Goal: Complete application form: Complete application form

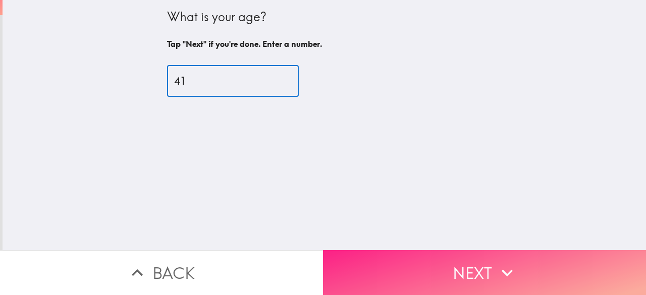
type input "41"
click at [460, 281] on button "Next" at bounding box center [484, 272] width 323 height 45
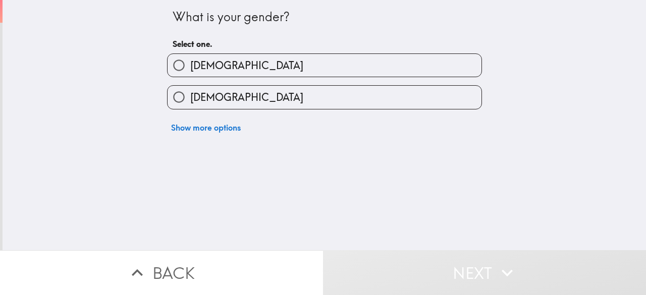
click at [233, 67] on label "[DEMOGRAPHIC_DATA]" at bounding box center [325, 65] width 314 height 23
click at [190, 67] on input "[DEMOGRAPHIC_DATA]" at bounding box center [179, 65] width 23 height 23
radio input "true"
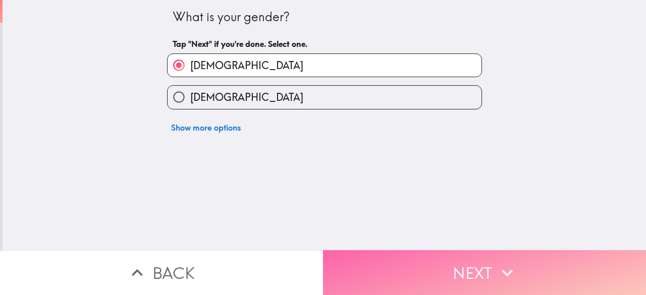
click at [436, 259] on button "Next" at bounding box center [484, 272] width 323 height 45
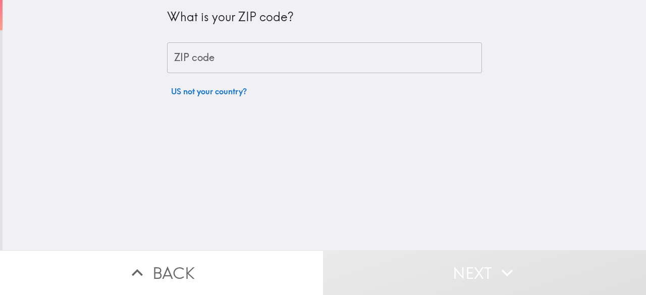
click at [207, 53] on input "ZIP code" at bounding box center [324, 57] width 315 height 31
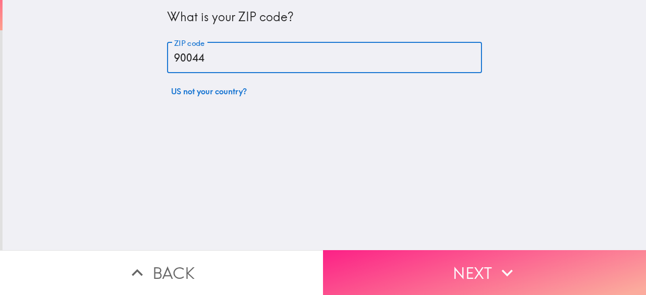
type input "90044"
click at [429, 253] on button "Next" at bounding box center [484, 272] width 323 height 45
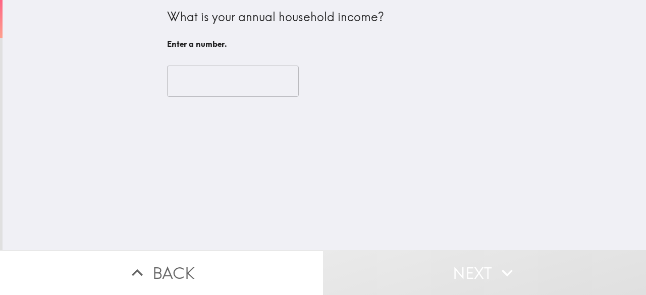
click at [233, 88] on input "number" at bounding box center [233, 81] width 132 height 31
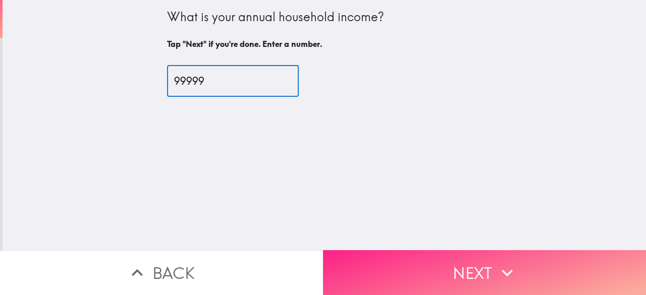
type input "99999"
click at [480, 260] on button "Next" at bounding box center [484, 272] width 323 height 45
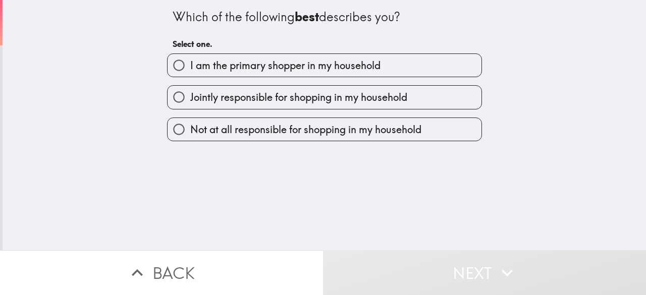
click at [210, 67] on span "I am the primary shopper in my household" at bounding box center [285, 66] width 190 height 14
click at [190, 67] on input "I am the primary shopper in my household" at bounding box center [179, 65] width 23 height 23
radio input "true"
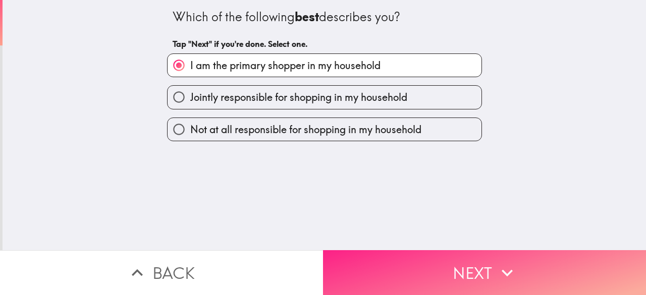
click at [483, 272] on button "Next" at bounding box center [484, 272] width 323 height 45
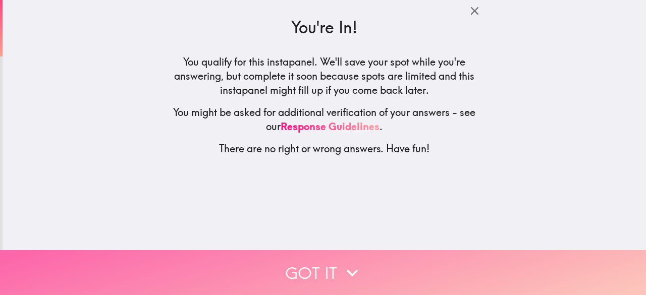
click at [357, 267] on icon "button" at bounding box center [352, 273] width 22 height 22
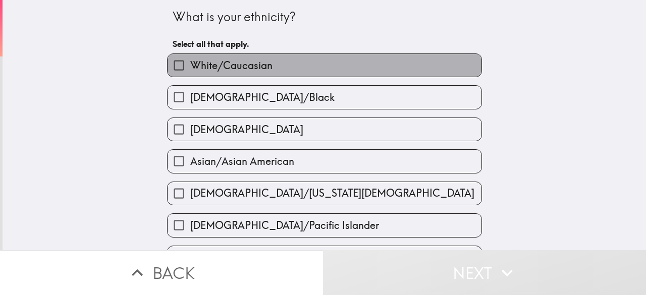
click at [217, 57] on label "White/Caucasian" at bounding box center [325, 65] width 314 height 23
click at [190, 57] on input "White/Caucasian" at bounding box center [179, 65] width 23 height 23
checkbox input "true"
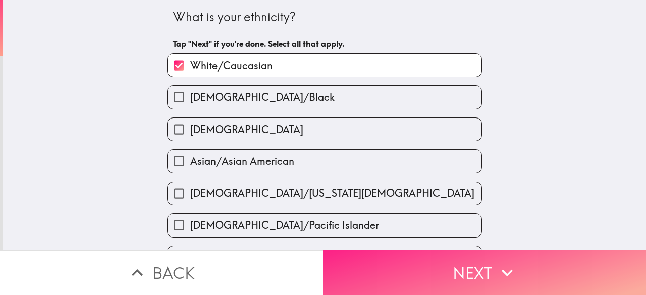
click at [513, 262] on icon "button" at bounding box center [507, 273] width 22 height 22
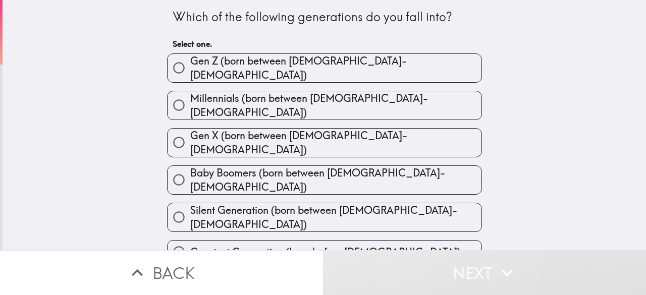
click at [311, 132] on span "Gen X (born between [DEMOGRAPHIC_DATA]-[DEMOGRAPHIC_DATA])" at bounding box center [335, 143] width 291 height 28
click at [190, 132] on input "Gen X (born between [DEMOGRAPHIC_DATA]-[DEMOGRAPHIC_DATA])" at bounding box center [179, 142] width 23 height 23
radio input "true"
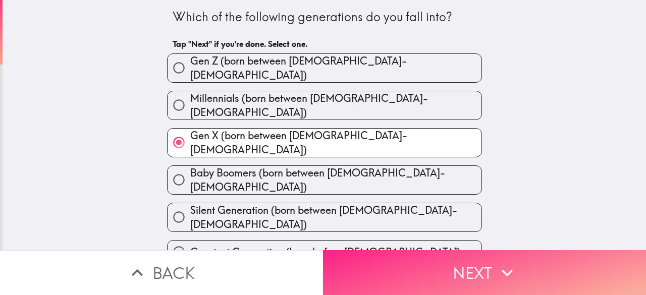
click at [380, 250] on button "Next" at bounding box center [484, 272] width 323 height 45
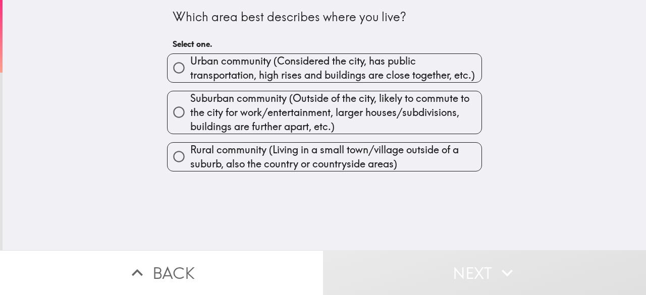
click at [214, 68] on span "Urban community (Considered the city, has public transportation, high rises and…" at bounding box center [335, 68] width 291 height 28
click at [190, 68] on input "Urban community (Considered the city, has public transportation, high rises and…" at bounding box center [179, 68] width 23 height 23
radio input "true"
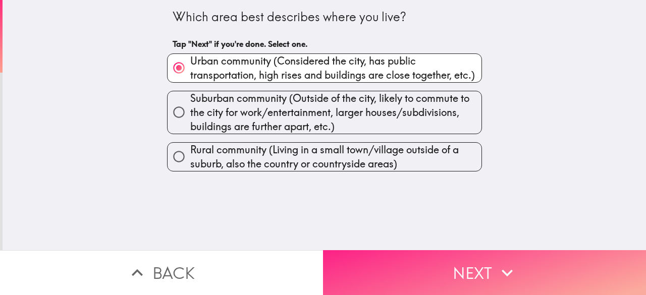
click at [445, 262] on button "Next" at bounding box center [484, 272] width 323 height 45
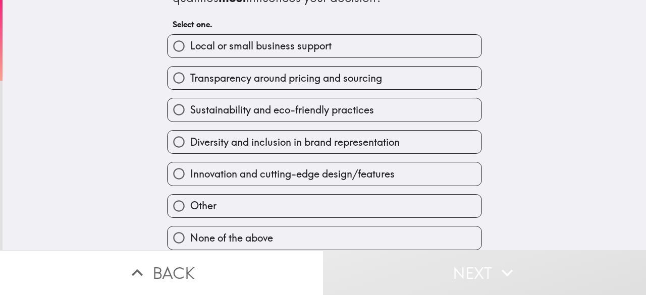
scroll to position [45, 0]
click at [285, 176] on label "Innovation and cutting-edge design/features" at bounding box center [325, 174] width 314 height 23
click at [190, 176] on input "Innovation and cutting-edge design/features" at bounding box center [179, 174] width 23 height 23
radio input "true"
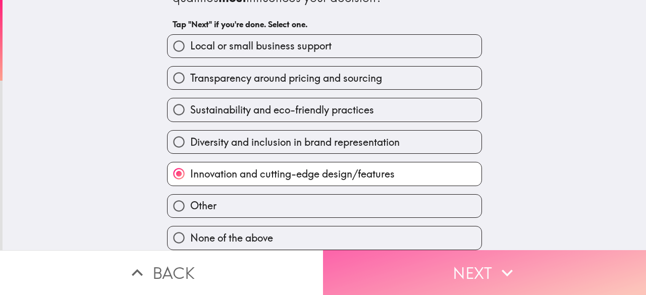
click at [419, 273] on button "Next" at bounding box center [484, 272] width 323 height 45
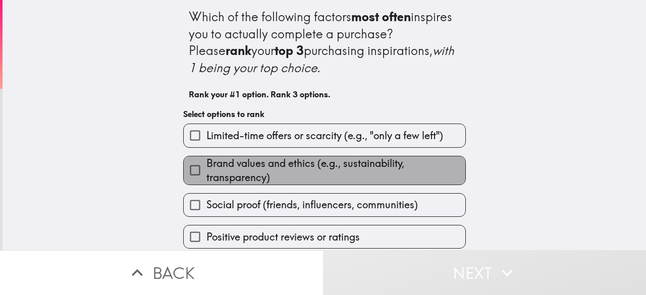
click at [244, 171] on span "Brand values and ethics (e.g., sustainability, transparency)" at bounding box center [336, 171] width 259 height 28
click at [207, 171] on input "Brand values and ethics (e.g., sustainability, transparency)" at bounding box center [195, 170] width 23 height 23
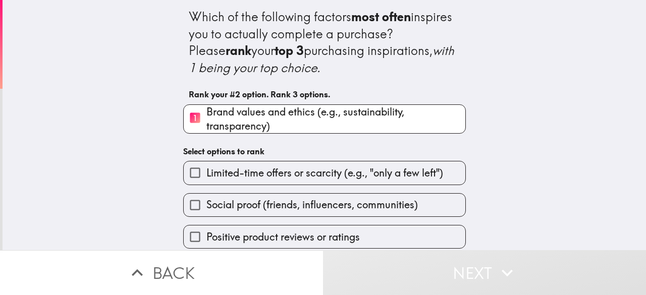
click at [252, 140] on div "Which of the following factors most often inspires you to actually complete a p…" at bounding box center [324, 172] width 323 height 345
click at [287, 208] on span "Social proof (friends, influencers, communities)" at bounding box center [313, 205] width 212 height 14
click at [207, 208] on input "Social proof (friends, influencers, communities)" at bounding box center [195, 205] width 23 height 23
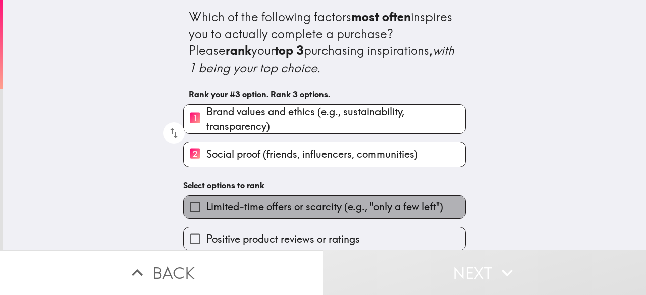
click at [263, 213] on span "Limited-time offers or scarcity (e.g., "only a few left")" at bounding box center [325, 207] width 237 height 14
click at [207, 213] on input "Limited-time offers or scarcity (e.g., "only a few left")" at bounding box center [195, 207] width 23 height 23
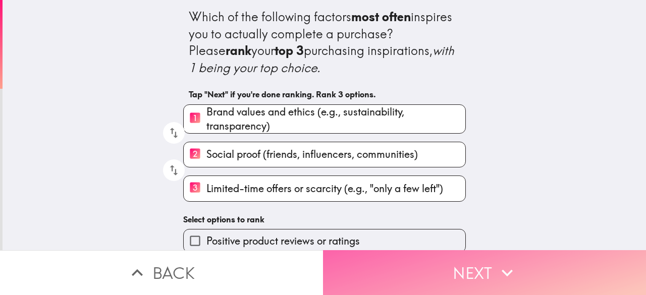
click at [444, 271] on button "Next" at bounding box center [484, 272] width 323 height 45
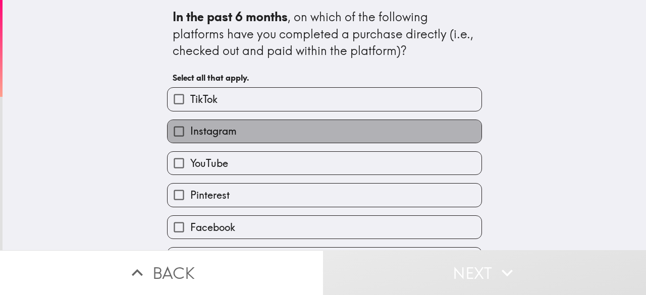
drag, startPoint x: 257, startPoint y: 137, endPoint x: 245, endPoint y: 126, distance: 15.7
click at [256, 137] on label "Instagram" at bounding box center [325, 131] width 314 height 23
click at [190, 137] on input "Instagram" at bounding box center [179, 131] width 23 height 23
checkbox input "true"
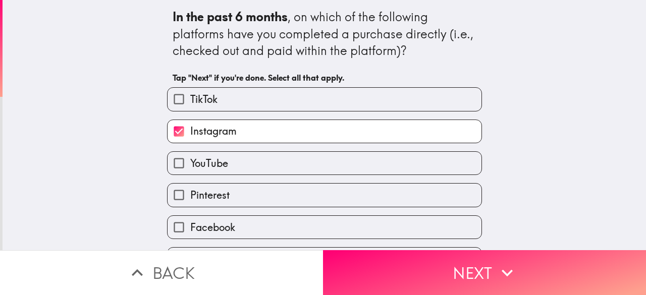
click at [227, 104] on label "TikTok" at bounding box center [325, 99] width 314 height 23
click at [190, 104] on input "TikTok" at bounding box center [179, 99] width 23 height 23
checkbox input "true"
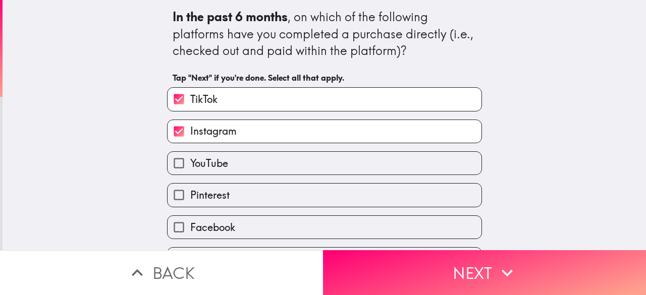
drag, startPoint x: 226, startPoint y: 162, endPoint x: 233, endPoint y: 200, distance: 38.5
click at [226, 163] on label "YouTube" at bounding box center [325, 163] width 314 height 23
click at [190, 163] on input "YouTube" at bounding box center [179, 163] width 23 height 23
checkbox input "true"
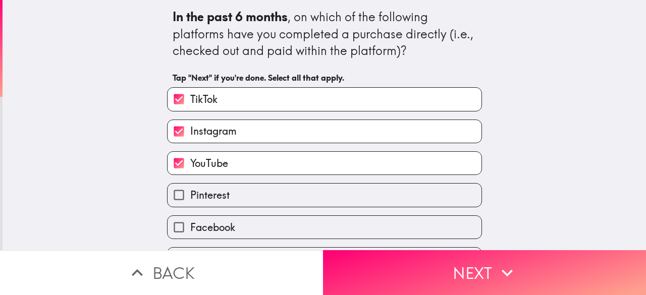
click at [234, 216] on div "Facebook" at bounding box center [320, 224] width 323 height 32
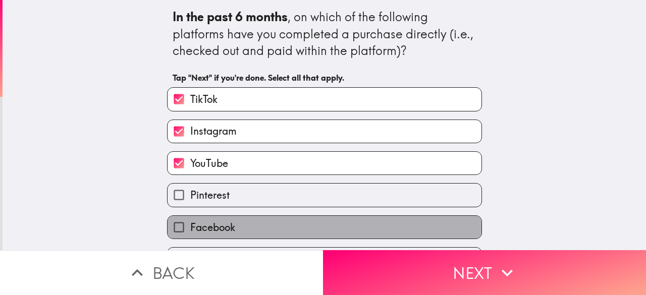
drag, startPoint x: 256, startPoint y: 224, endPoint x: 271, endPoint y: 231, distance: 16.7
click at [255, 224] on label "Facebook" at bounding box center [325, 227] width 314 height 23
click at [190, 224] on input "Facebook" at bounding box center [179, 227] width 23 height 23
checkbox input "true"
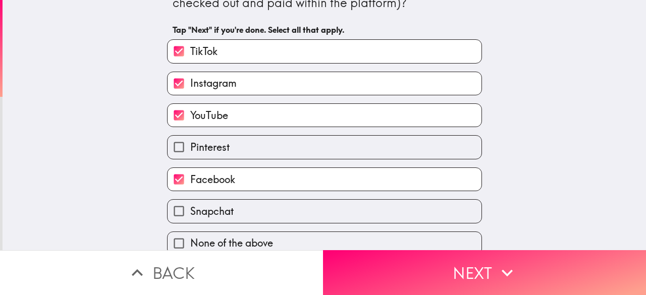
scroll to position [63, 0]
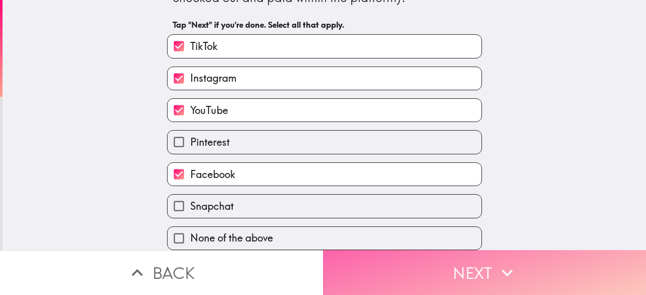
click at [418, 282] on button "Next" at bounding box center [484, 272] width 323 height 45
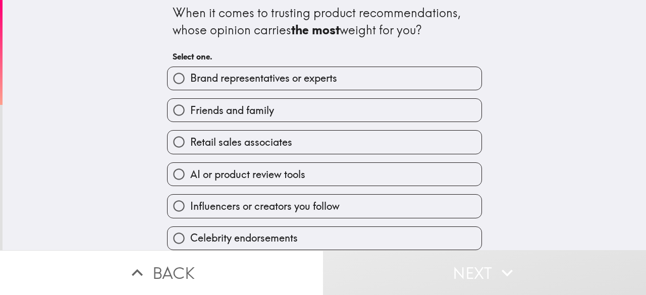
scroll to position [13, 0]
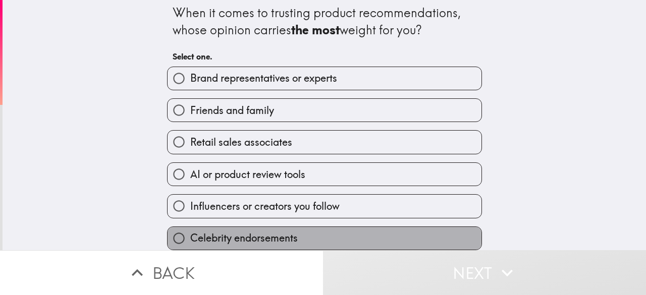
click at [277, 231] on span "Celebrity endorsements" at bounding box center [244, 238] width 108 height 14
click at [190, 231] on input "Celebrity endorsements" at bounding box center [179, 238] width 23 height 23
radio input "true"
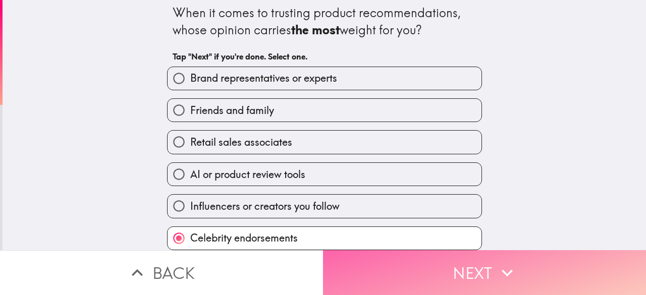
click at [435, 259] on button "Next" at bounding box center [484, 272] width 323 height 45
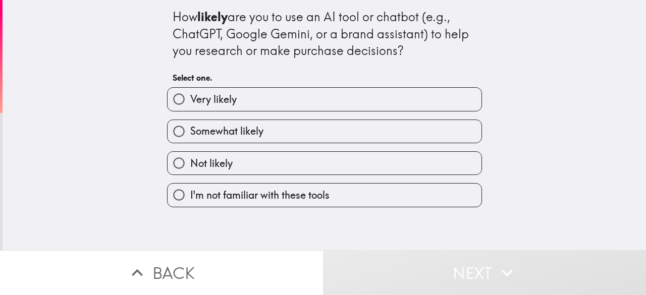
click at [238, 97] on label "Very likely" at bounding box center [325, 99] width 314 height 23
click at [190, 97] on input "Very likely" at bounding box center [179, 99] width 23 height 23
radio input "true"
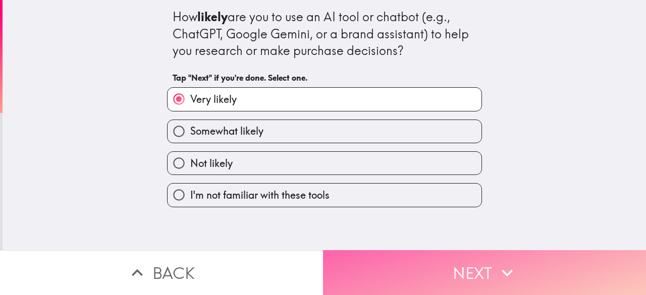
click at [366, 280] on button "Next" at bounding box center [484, 272] width 323 height 45
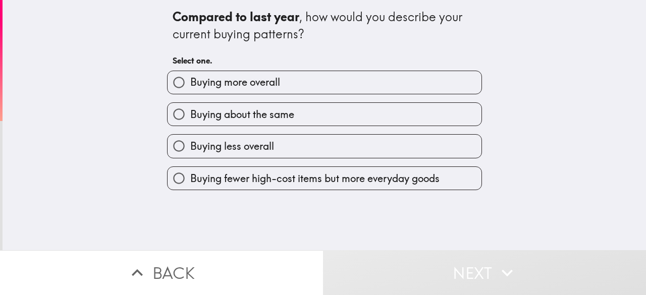
click at [226, 74] on label "Buying more overall" at bounding box center [325, 82] width 314 height 23
click at [190, 74] on input "Buying more overall" at bounding box center [179, 82] width 23 height 23
radio input "true"
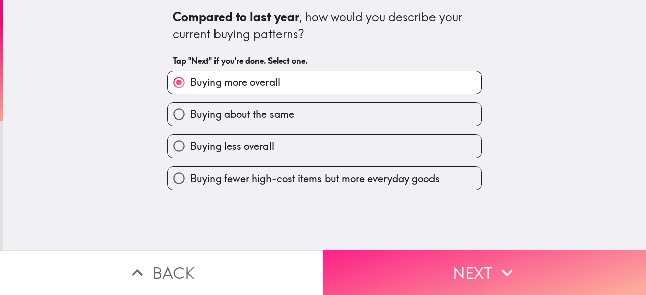
click at [480, 270] on button "Next" at bounding box center [484, 272] width 323 height 45
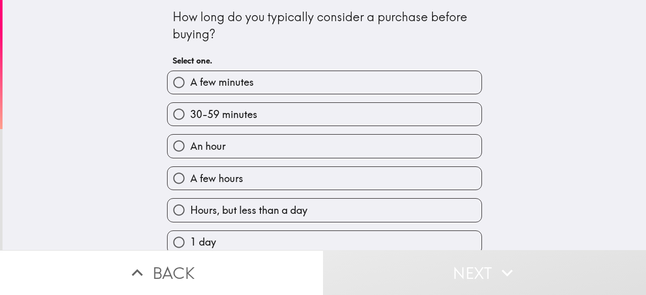
click at [269, 90] on label "A few minutes" at bounding box center [325, 82] width 314 height 23
click at [190, 90] on input "A few minutes" at bounding box center [179, 82] width 23 height 23
radio input "true"
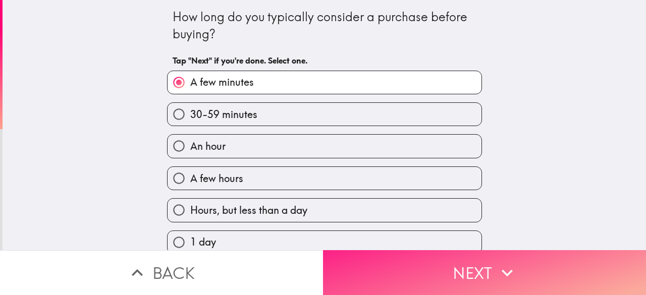
click at [372, 273] on button "Next" at bounding box center [484, 272] width 323 height 45
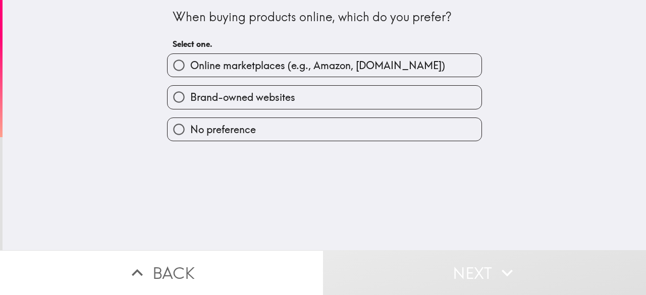
click at [209, 66] on span "Online marketplaces (e.g., Amazon, [DOMAIN_NAME])" at bounding box center [317, 66] width 255 height 14
click at [190, 66] on input "Online marketplaces (e.g., Amazon, [DOMAIN_NAME])" at bounding box center [179, 65] width 23 height 23
radio input "true"
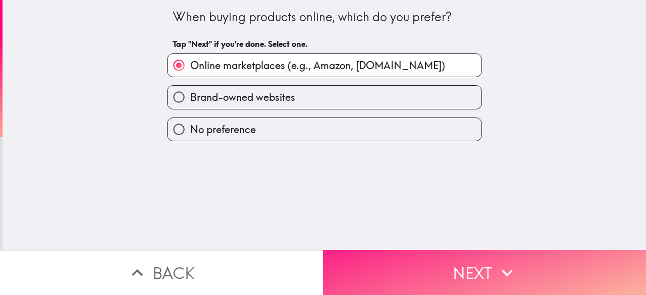
click at [424, 261] on button "Next" at bounding box center [484, 272] width 323 height 45
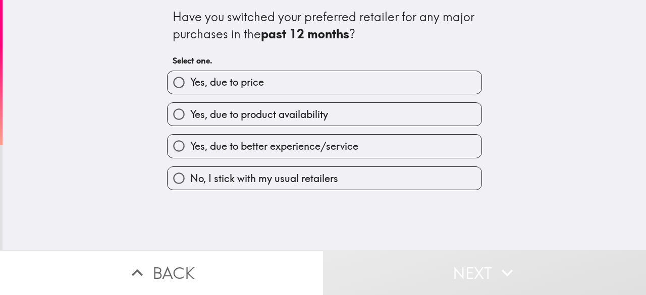
click at [240, 83] on span "Yes, due to price" at bounding box center [227, 82] width 74 height 14
click at [190, 83] on input "Yes, due to price" at bounding box center [179, 82] width 23 height 23
radio input "true"
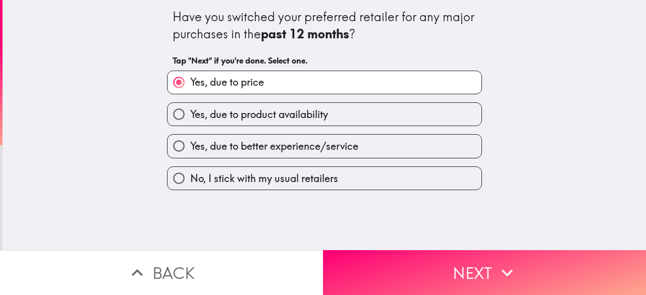
drag, startPoint x: 486, startPoint y: 273, endPoint x: 458, endPoint y: 229, distance: 52.3
click at [485, 272] on button "Next" at bounding box center [484, 272] width 323 height 45
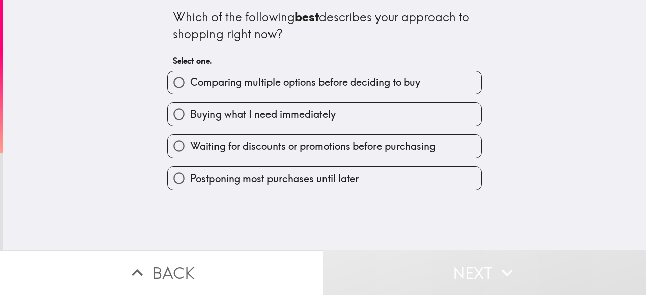
click at [244, 97] on div "Buying what I need immediately" at bounding box center [320, 110] width 323 height 32
click at [229, 124] on label "Buying what I need immediately" at bounding box center [325, 114] width 314 height 23
click at [190, 124] on input "Buying what I need immediately" at bounding box center [179, 114] width 23 height 23
radio input "true"
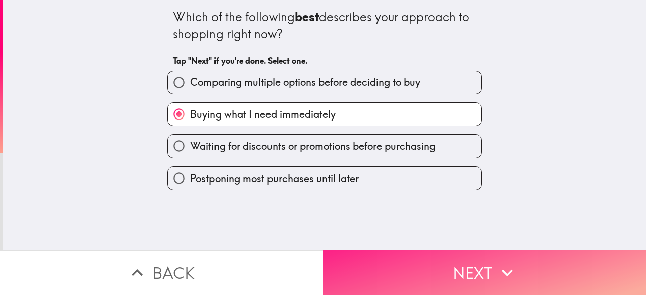
click at [414, 266] on button "Next" at bounding box center [484, 272] width 323 height 45
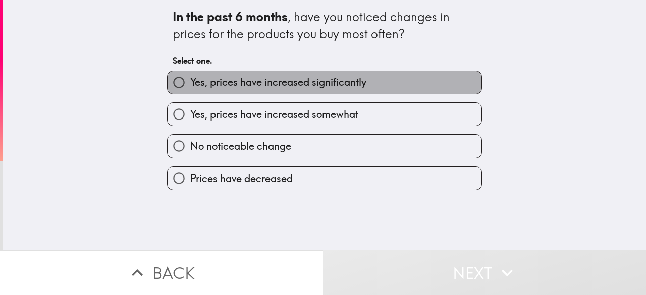
click at [282, 82] on span "Yes, prices have increased significantly" at bounding box center [278, 82] width 176 height 14
click at [190, 82] on input "Yes, prices have increased significantly" at bounding box center [179, 82] width 23 height 23
radio input "true"
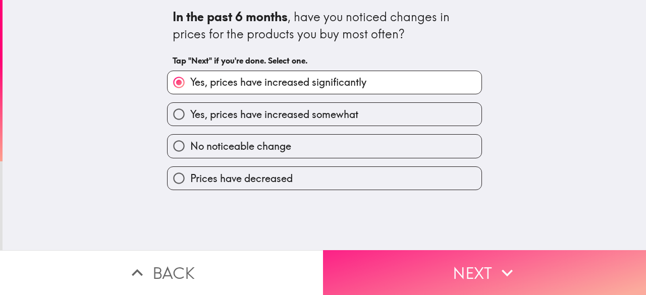
click at [470, 254] on button "Next" at bounding box center [484, 272] width 323 height 45
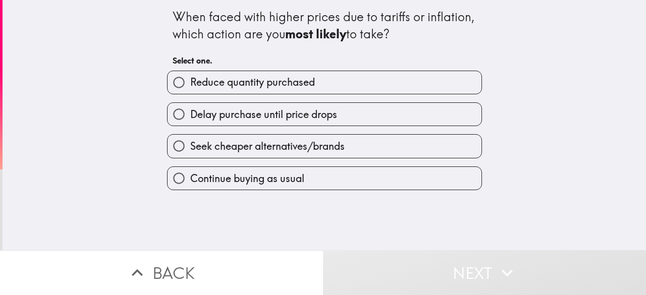
click at [232, 86] on span "Reduce quantity purchased" at bounding box center [252, 82] width 125 height 14
click at [190, 86] on input "Reduce quantity purchased" at bounding box center [179, 82] width 23 height 23
radio input "true"
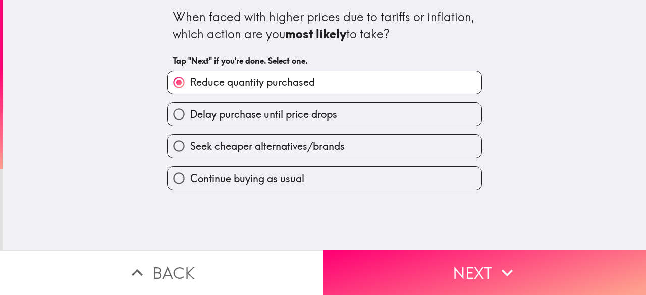
click at [252, 123] on label "Delay purchase until price drops" at bounding box center [325, 114] width 314 height 23
click at [190, 123] on input "Delay purchase until price drops" at bounding box center [179, 114] width 23 height 23
radio input "true"
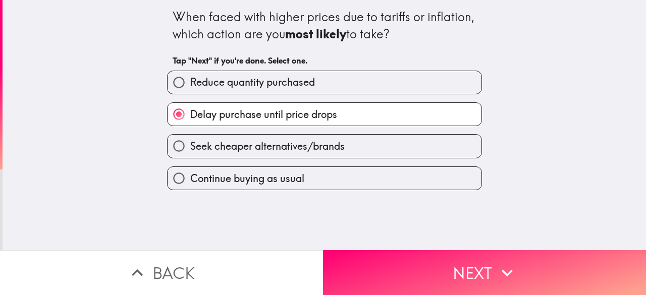
drag, startPoint x: 380, startPoint y: 223, endPoint x: 389, endPoint y: 228, distance: 10.4
click at [381, 224] on div "When faced with higher prices due to tariffs or inflation, which action are you…" at bounding box center [325, 125] width 644 height 250
click at [401, 236] on div "When faced with higher prices due to tariffs or inflation, which action are you…" at bounding box center [325, 125] width 644 height 250
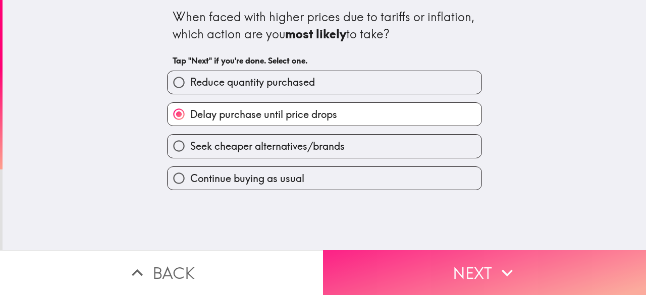
click at [414, 251] on button "Next" at bounding box center [484, 272] width 323 height 45
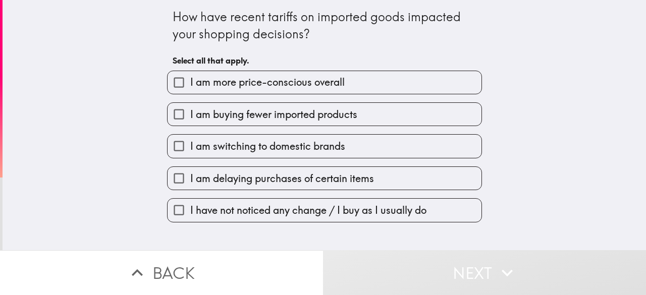
click at [248, 82] on span "I am more price-conscious overall" at bounding box center [267, 82] width 155 height 14
click at [190, 82] on input "I am more price-conscious overall" at bounding box center [179, 82] width 23 height 23
checkbox input "true"
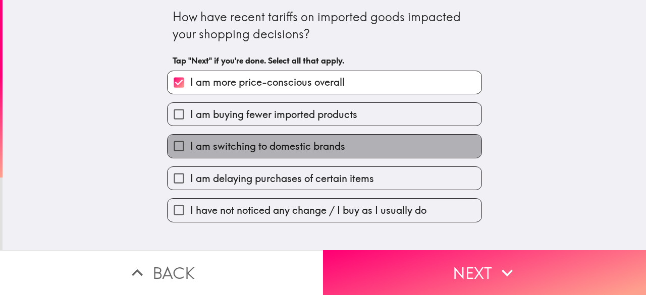
click at [265, 138] on label "I am switching to domestic brands" at bounding box center [325, 146] width 314 height 23
click at [190, 138] on input "I am switching to domestic brands" at bounding box center [179, 146] width 23 height 23
checkbox input "true"
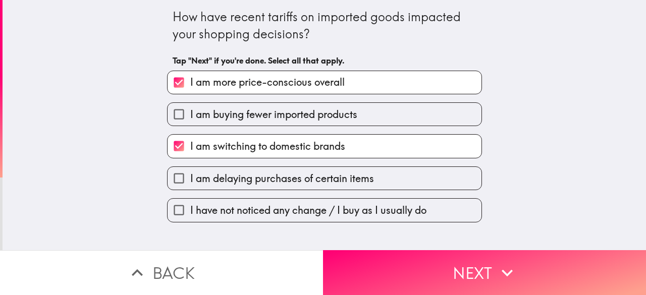
drag, startPoint x: 292, startPoint y: 188, endPoint x: 315, endPoint y: 197, distance: 24.8
click at [292, 189] on label "I am delaying purchases of certain items" at bounding box center [325, 178] width 314 height 23
click at [190, 189] on input "I am delaying purchases of certain items" at bounding box center [179, 178] width 23 height 23
checkbox input "true"
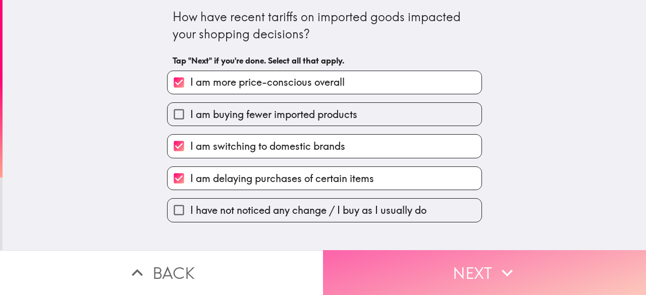
click at [435, 262] on button "Next" at bounding box center [484, 272] width 323 height 45
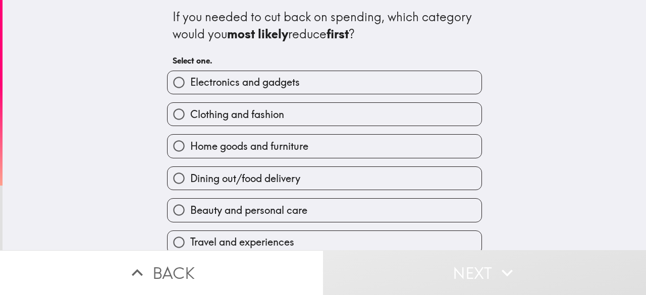
click at [245, 102] on div "Clothing and fashion" at bounding box center [320, 110] width 323 height 32
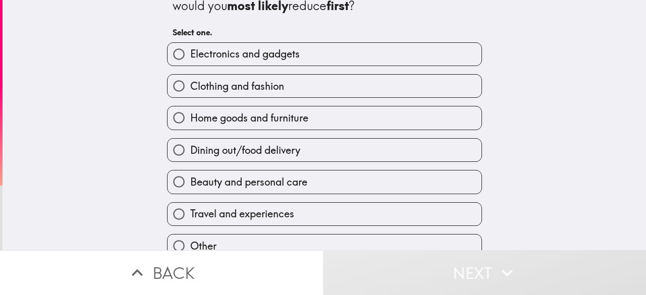
scroll to position [78, 0]
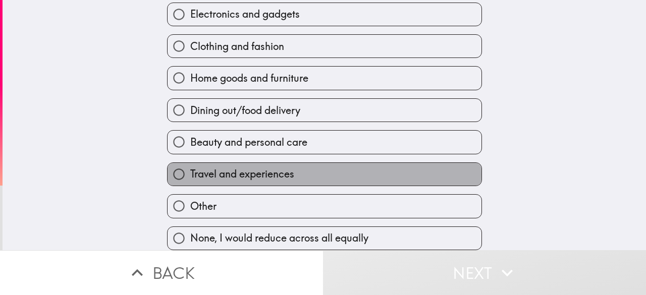
drag, startPoint x: 264, startPoint y: 166, endPoint x: 270, endPoint y: 169, distance: 7.2
click at [264, 167] on span "Travel and experiences" at bounding box center [242, 174] width 104 height 14
click at [190, 166] on input "Travel and experiences" at bounding box center [179, 174] width 23 height 23
radio input "true"
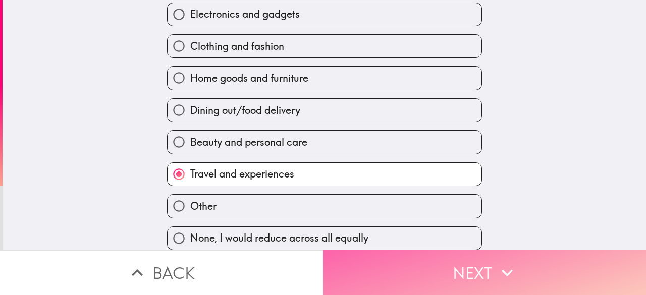
click at [443, 283] on button "Next" at bounding box center [484, 272] width 323 height 45
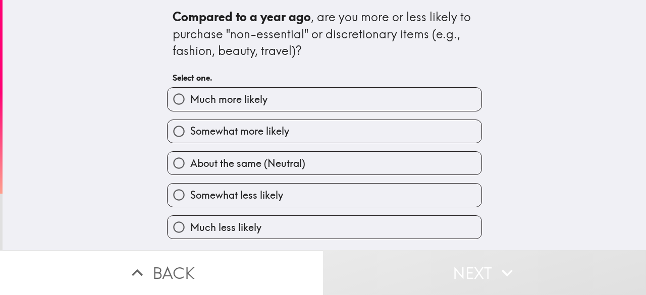
click at [211, 102] on span "Much more likely" at bounding box center [228, 99] width 77 height 14
click at [190, 102] on input "Much more likely" at bounding box center [179, 99] width 23 height 23
radio input "true"
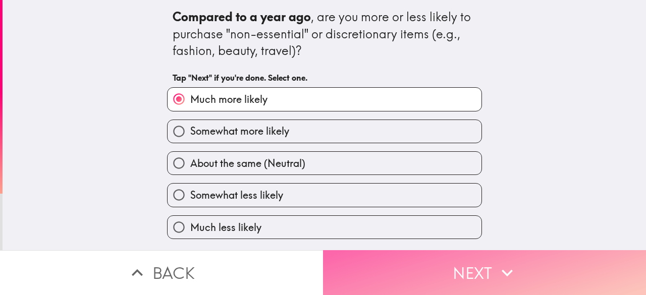
click at [435, 265] on button "Next" at bounding box center [484, 272] width 323 height 45
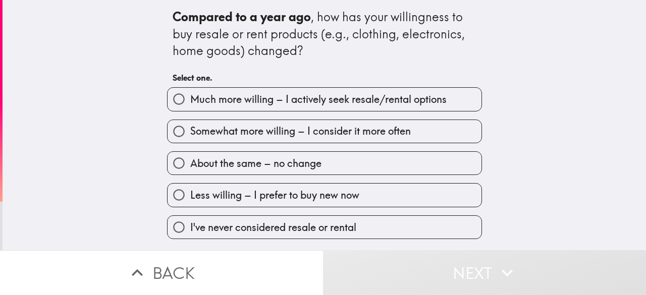
click at [242, 109] on label "Much more willing – I actively seek resale/rental options" at bounding box center [325, 99] width 314 height 23
click at [190, 109] on input "Much more willing – I actively seek resale/rental options" at bounding box center [179, 99] width 23 height 23
radio input "true"
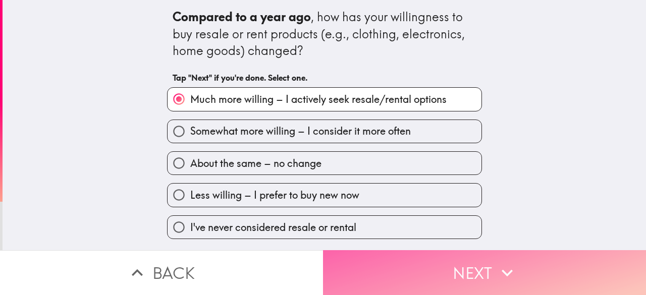
click at [390, 258] on button "Next" at bounding box center [484, 272] width 323 height 45
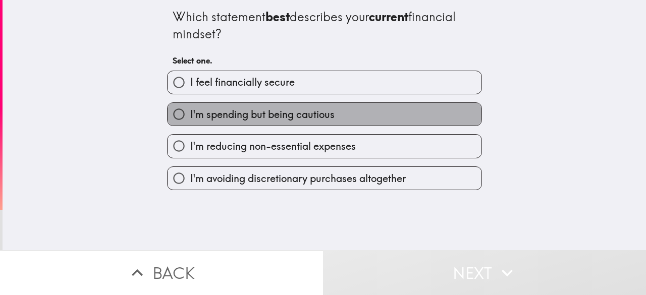
click at [239, 113] on span "I'm spending but being cautious" at bounding box center [262, 115] width 144 height 14
click at [190, 113] on input "I'm spending but being cautious" at bounding box center [179, 114] width 23 height 23
radio input "true"
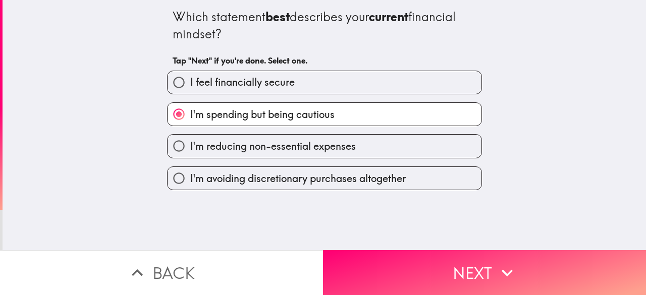
drag, startPoint x: 233, startPoint y: 78, endPoint x: 378, endPoint y: 192, distance: 184.8
click at [233, 78] on span "I feel financially secure" at bounding box center [242, 82] width 105 height 14
click at [190, 78] on input "I feel financially secure" at bounding box center [179, 82] width 23 height 23
radio input "true"
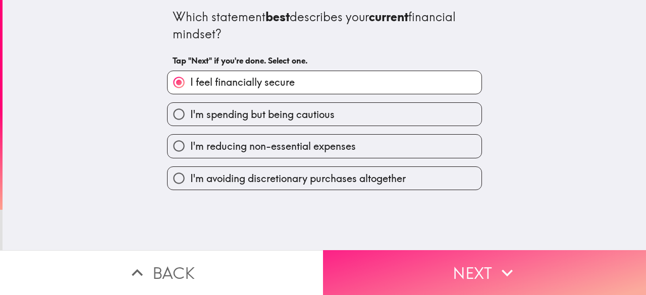
click at [402, 256] on button "Next" at bounding box center [484, 272] width 323 height 45
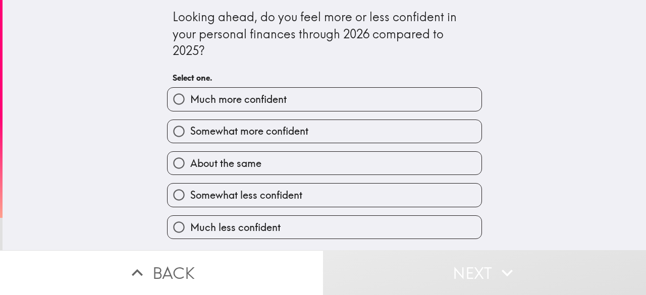
click at [279, 98] on span "Much more confident" at bounding box center [238, 99] width 96 height 14
click at [190, 98] on input "Much more confident" at bounding box center [179, 99] width 23 height 23
radio input "true"
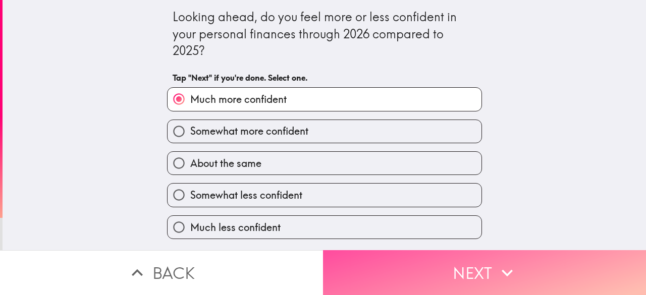
drag, startPoint x: 400, startPoint y: 243, endPoint x: 393, endPoint y: 223, distance: 21.4
click at [400, 250] on button "Next" at bounding box center [484, 272] width 323 height 45
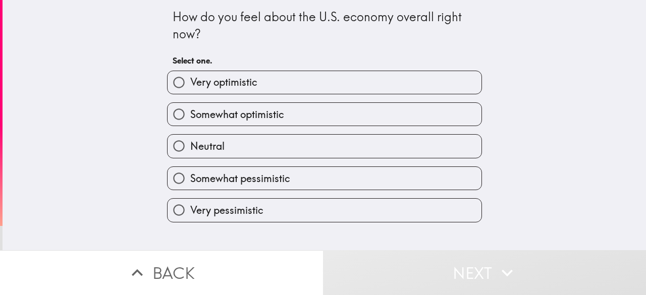
click at [266, 88] on label "Very optimistic" at bounding box center [325, 82] width 314 height 23
click at [190, 88] on input "Very optimistic" at bounding box center [179, 82] width 23 height 23
radio input "true"
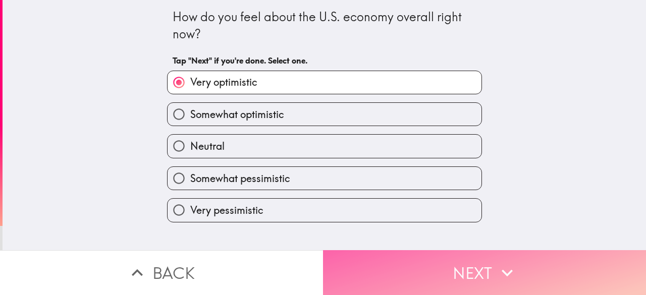
click at [390, 259] on button "Next" at bounding box center [484, 272] width 323 height 45
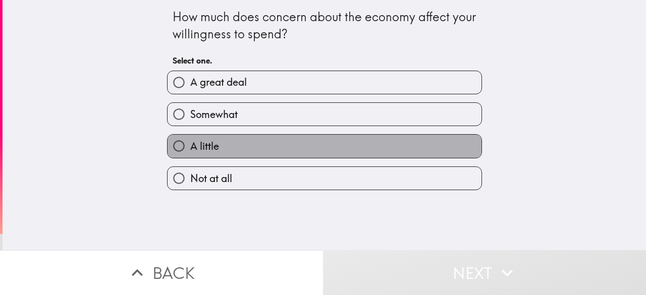
click at [219, 136] on label "A little" at bounding box center [325, 146] width 314 height 23
click at [190, 136] on input "A little" at bounding box center [179, 146] width 23 height 23
radio input "true"
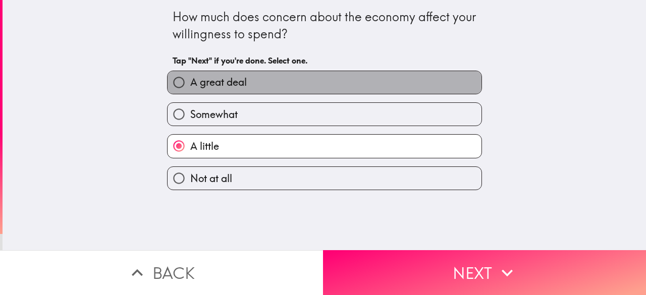
click at [190, 81] on span "A great deal" at bounding box center [218, 82] width 57 height 14
click at [188, 81] on input "A great deal" at bounding box center [179, 82] width 23 height 23
radio input "true"
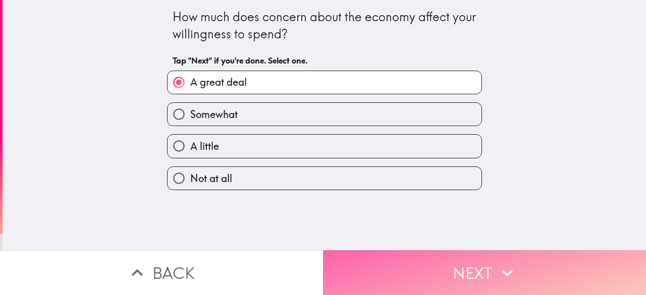
click at [392, 263] on button "Next" at bounding box center [484, 272] width 323 height 45
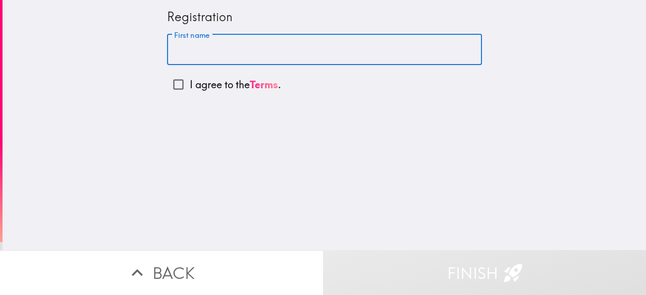
click at [211, 57] on input "First name" at bounding box center [324, 49] width 315 height 31
paste input "[PERSON_NAME]"
drag, startPoint x: 199, startPoint y: 59, endPoint x: 263, endPoint y: 49, distance: 63.8
click at [259, 51] on input "[PERSON_NAME]" at bounding box center [324, 49] width 315 height 31
type input "[PERSON_NAME]"
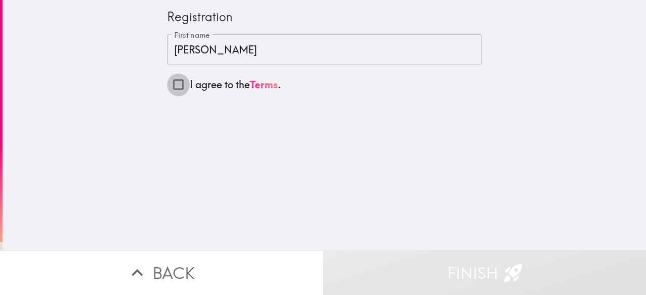
click at [167, 81] on input "I agree to the Terms ." at bounding box center [178, 84] width 23 height 23
checkbox input "true"
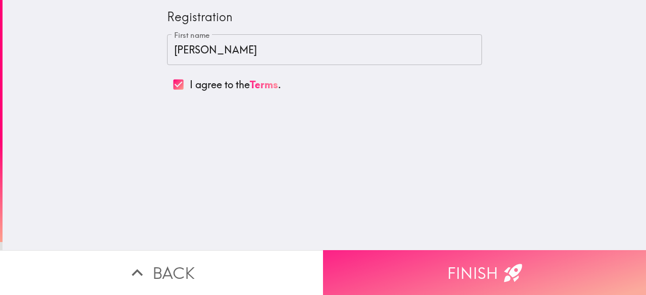
click at [435, 272] on button "Finish" at bounding box center [484, 272] width 323 height 45
